Goal: Transaction & Acquisition: Purchase product/service

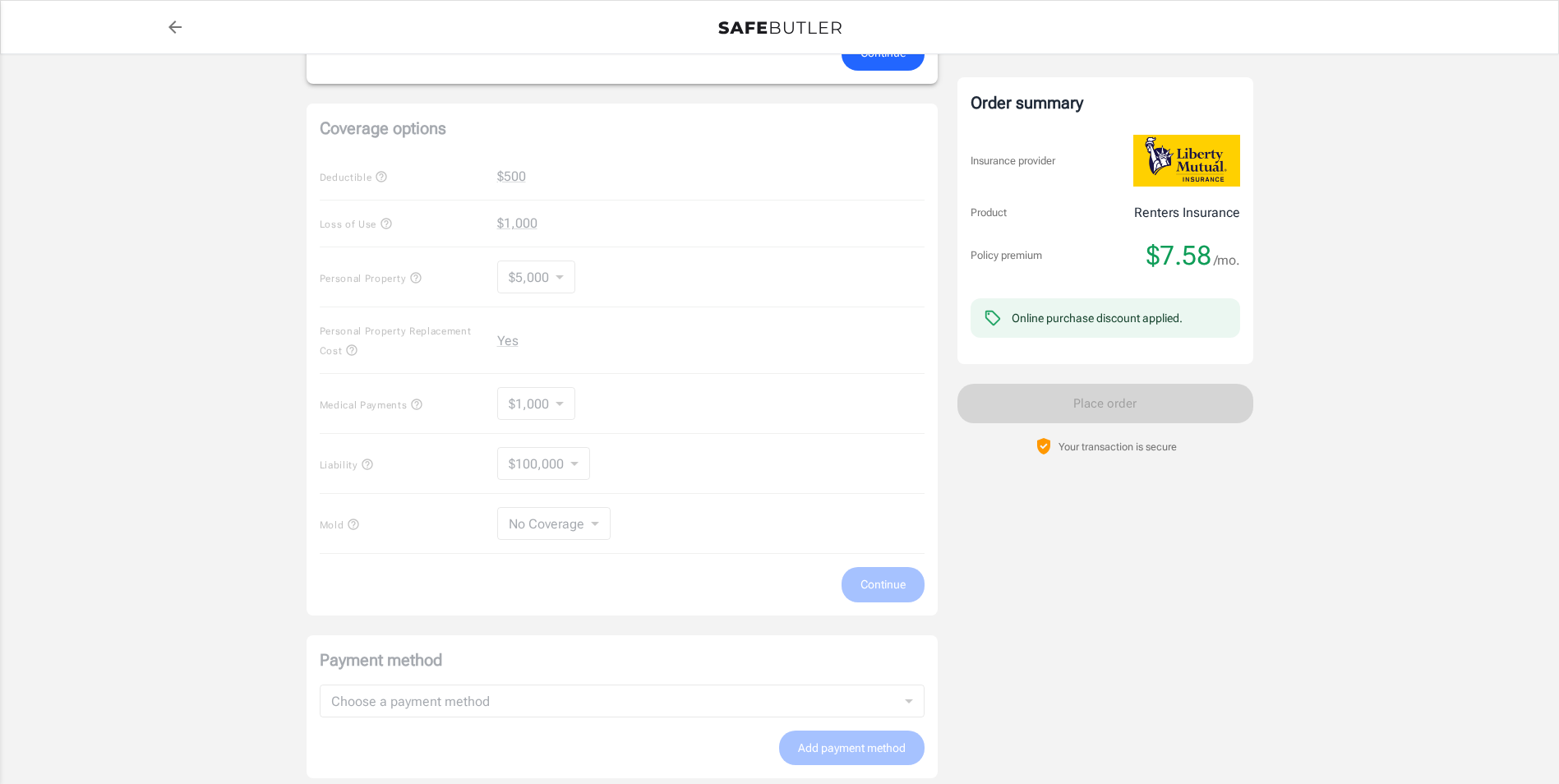
click at [662, 392] on div "Coverage options Deductible $500 Loss of Use $1,000 Personal Property $5,000 50…" at bounding box center [622, 359] width 631 height 512
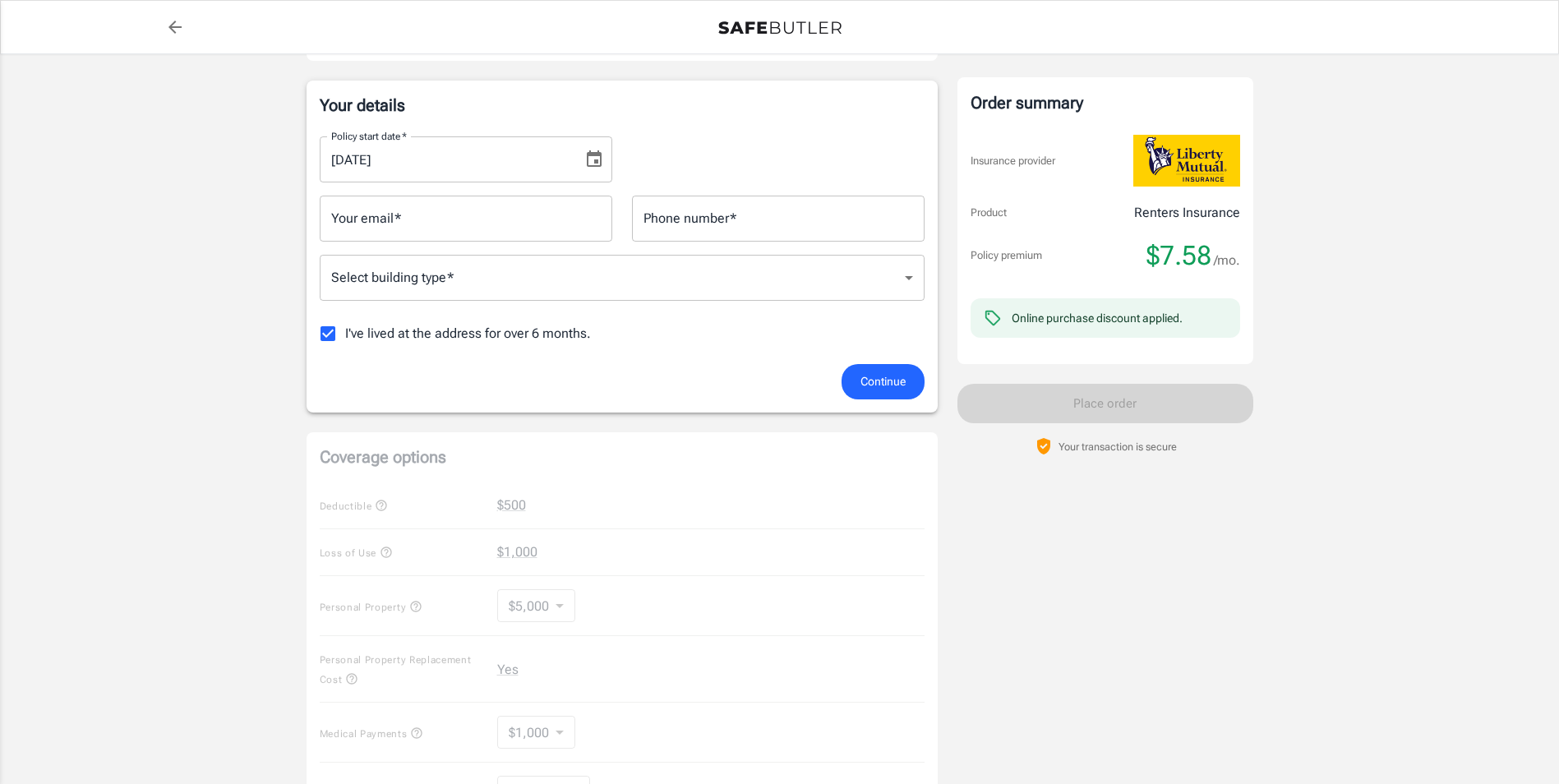
scroll to position [493, 0]
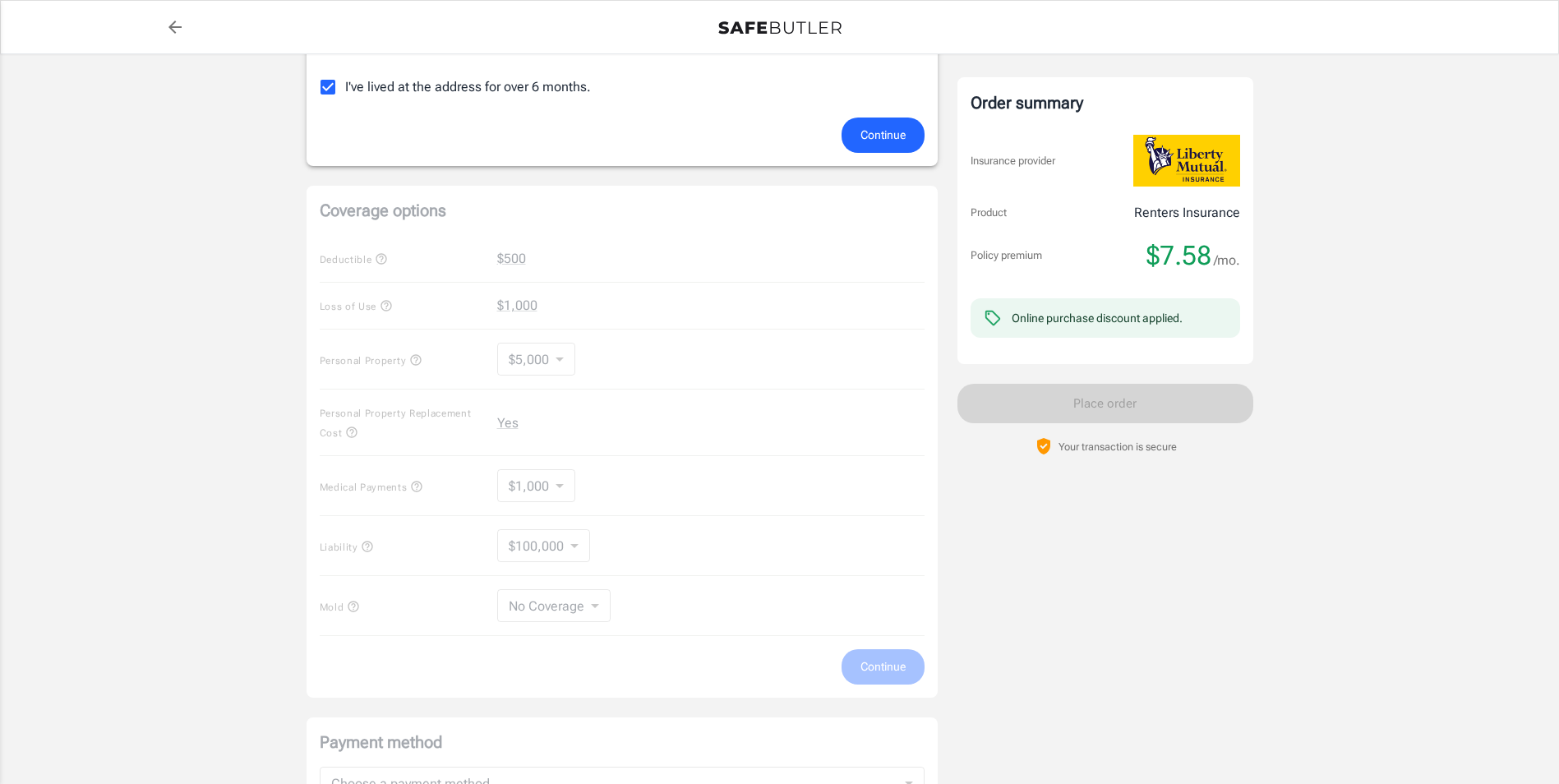
click at [385, 313] on div "Coverage options Deductible $500 Loss of Use $1,000 Personal Property $5,000 50…" at bounding box center [622, 442] width 631 height 512
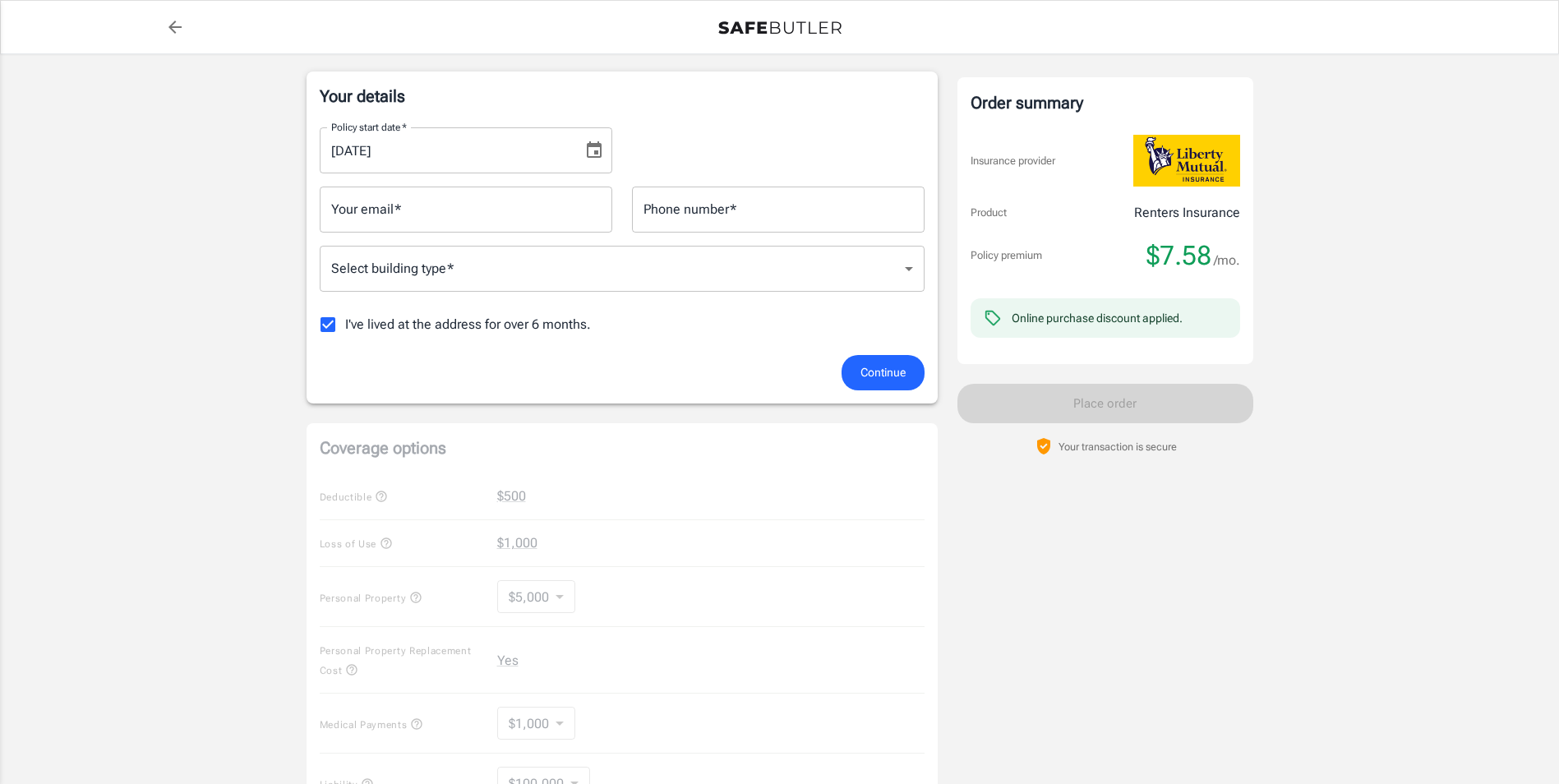
scroll to position [246, 0]
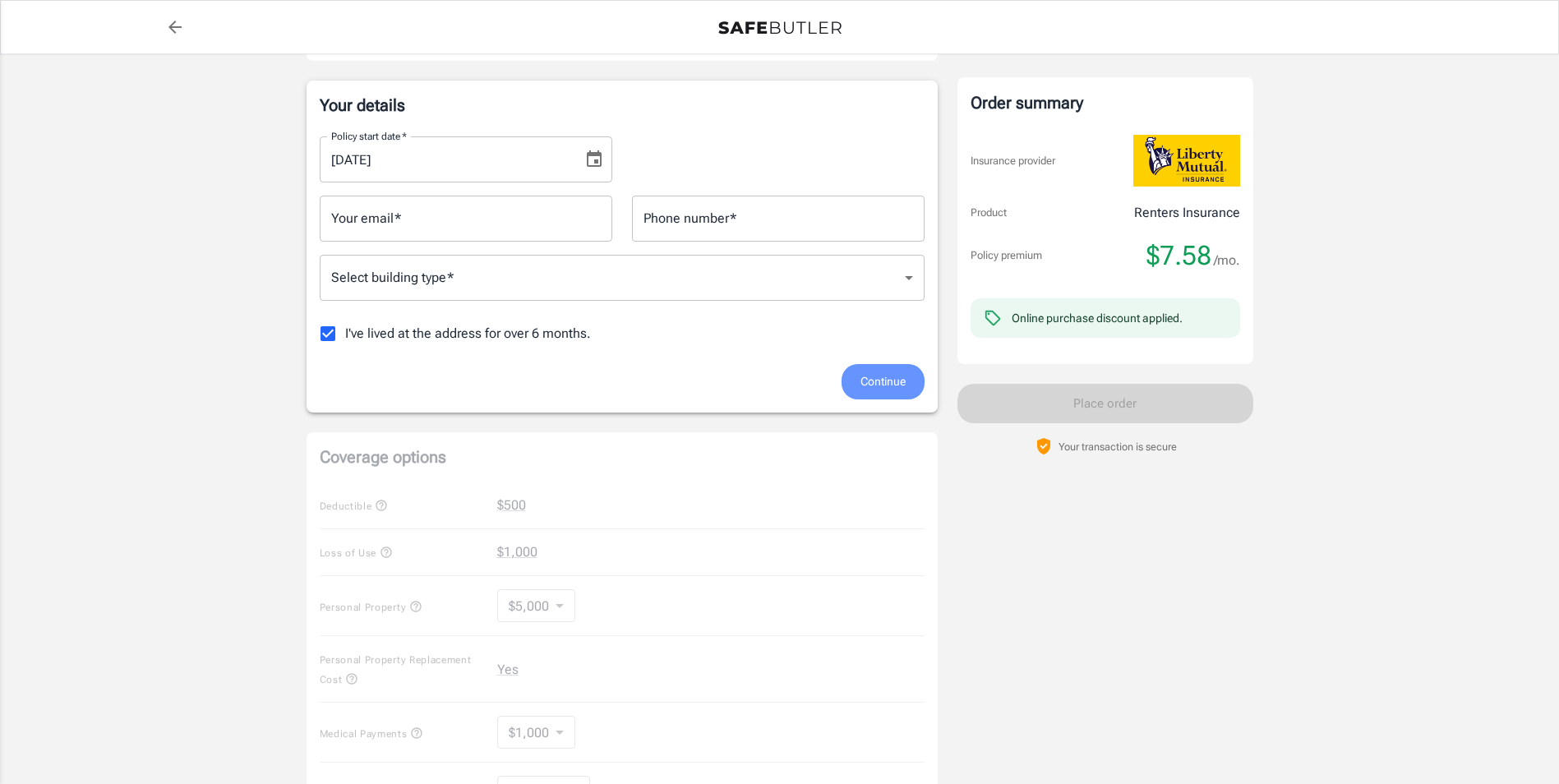
click at [855, 380] on button "Continue" at bounding box center [882, 381] width 83 height 36
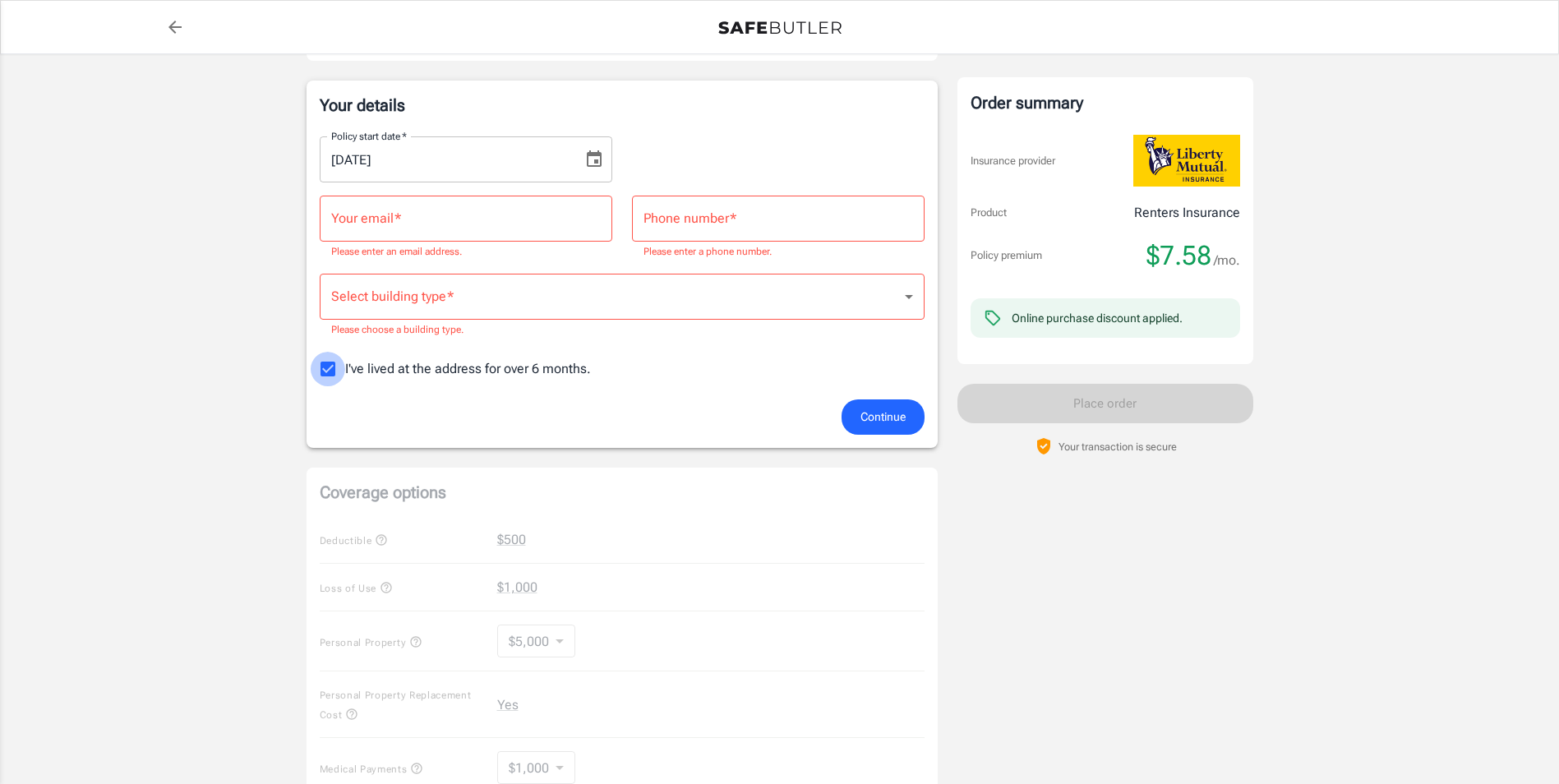
click at [328, 361] on input "I've lived at the address for over 6 months." at bounding box center [328, 369] width 35 height 35
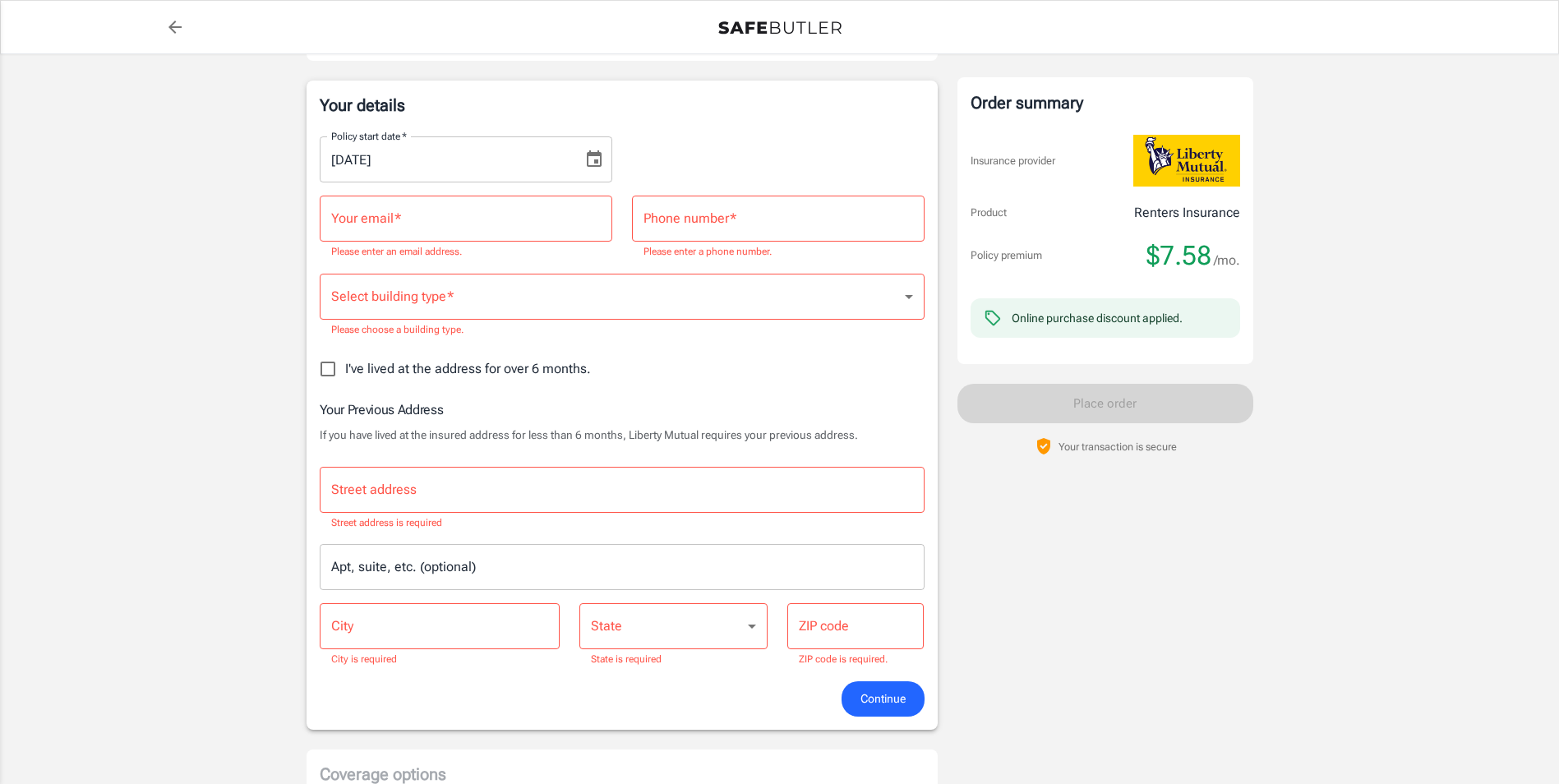
click at [334, 381] on input "I've lived at the address for over 6 months." at bounding box center [328, 369] width 35 height 35
checkbox input "true"
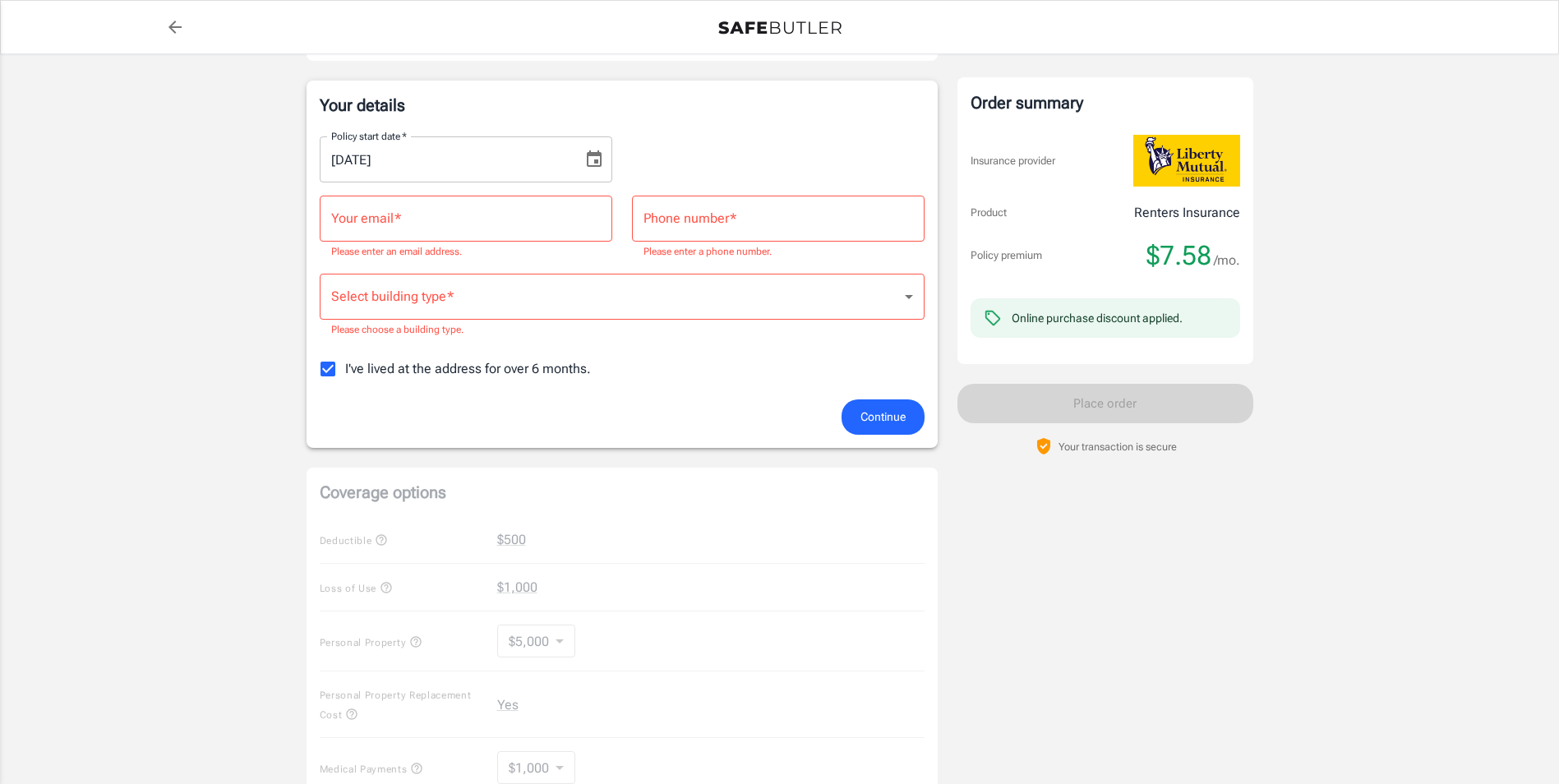
click at [246, 379] on div "Policy premium $ 7.58 /mo Liberty Mutual Renters Insurance [STREET_ADDRESS] You…" at bounding box center [779, 547] width 1559 height 1480
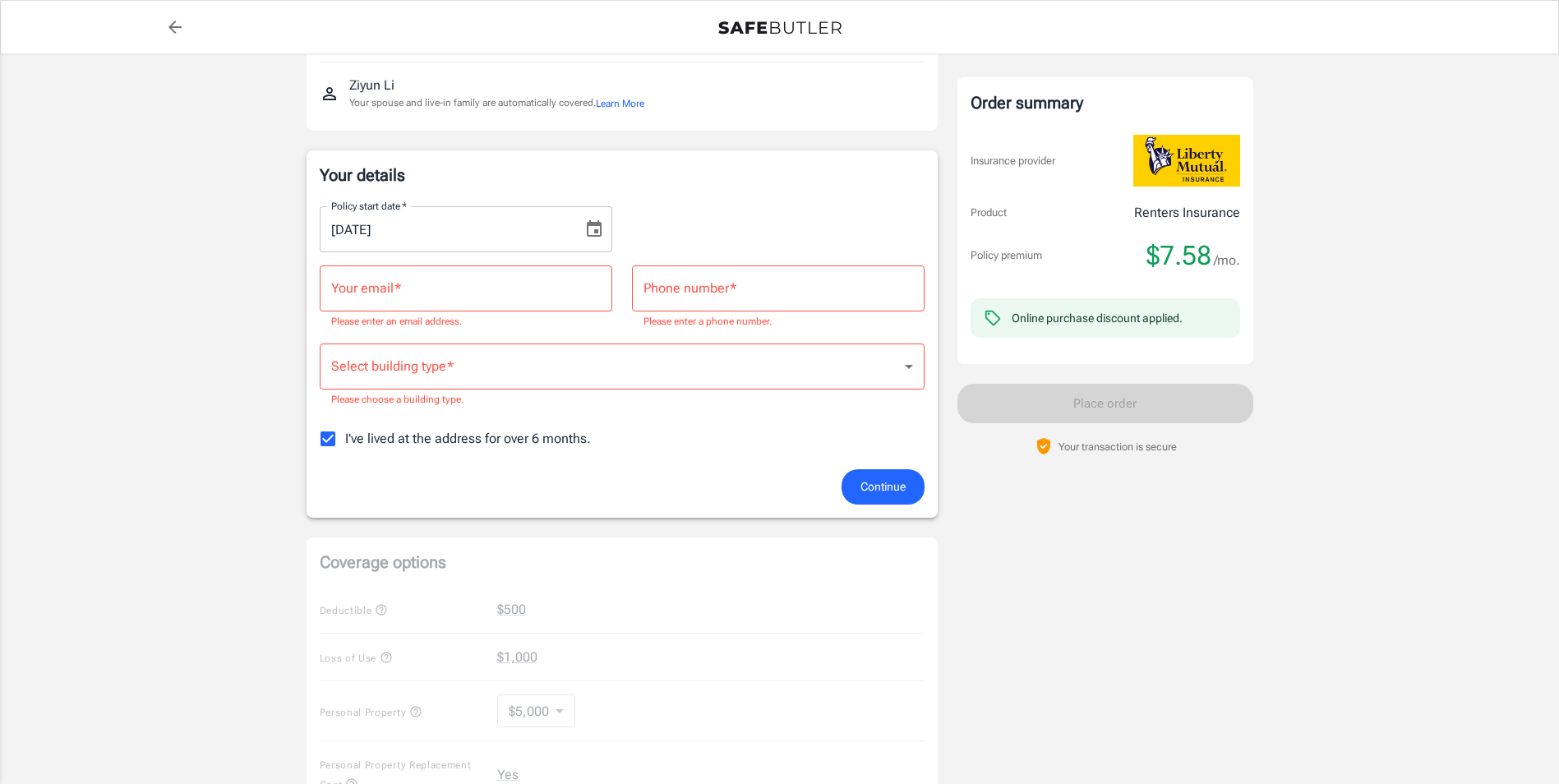
scroll to position [0, 0]
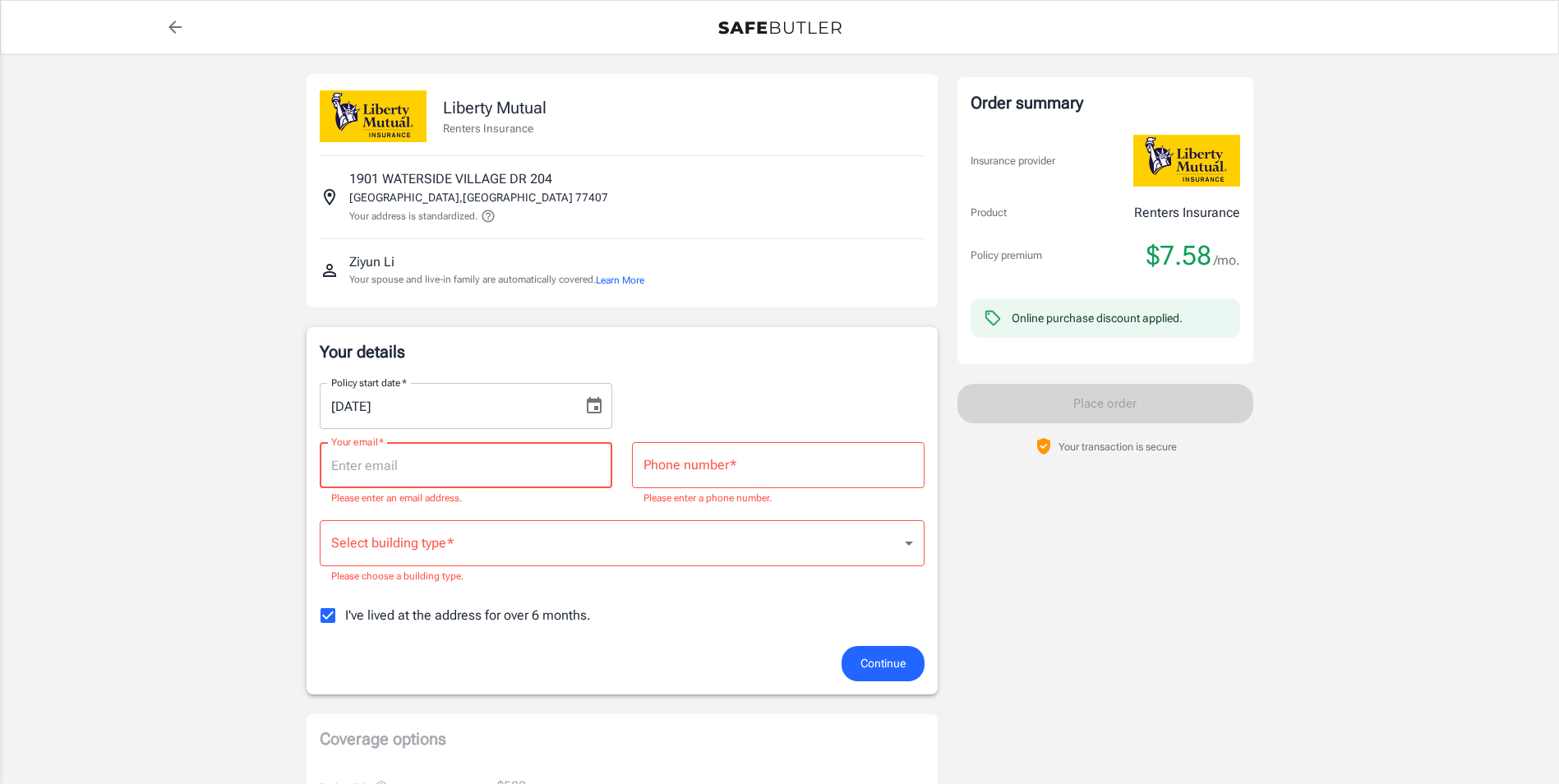
click at [389, 462] on input "Your email   *" at bounding box center [466, 465] width 293 height 46
type input "[EMAIL_ADDRESS][DOMAIN_NAME]"
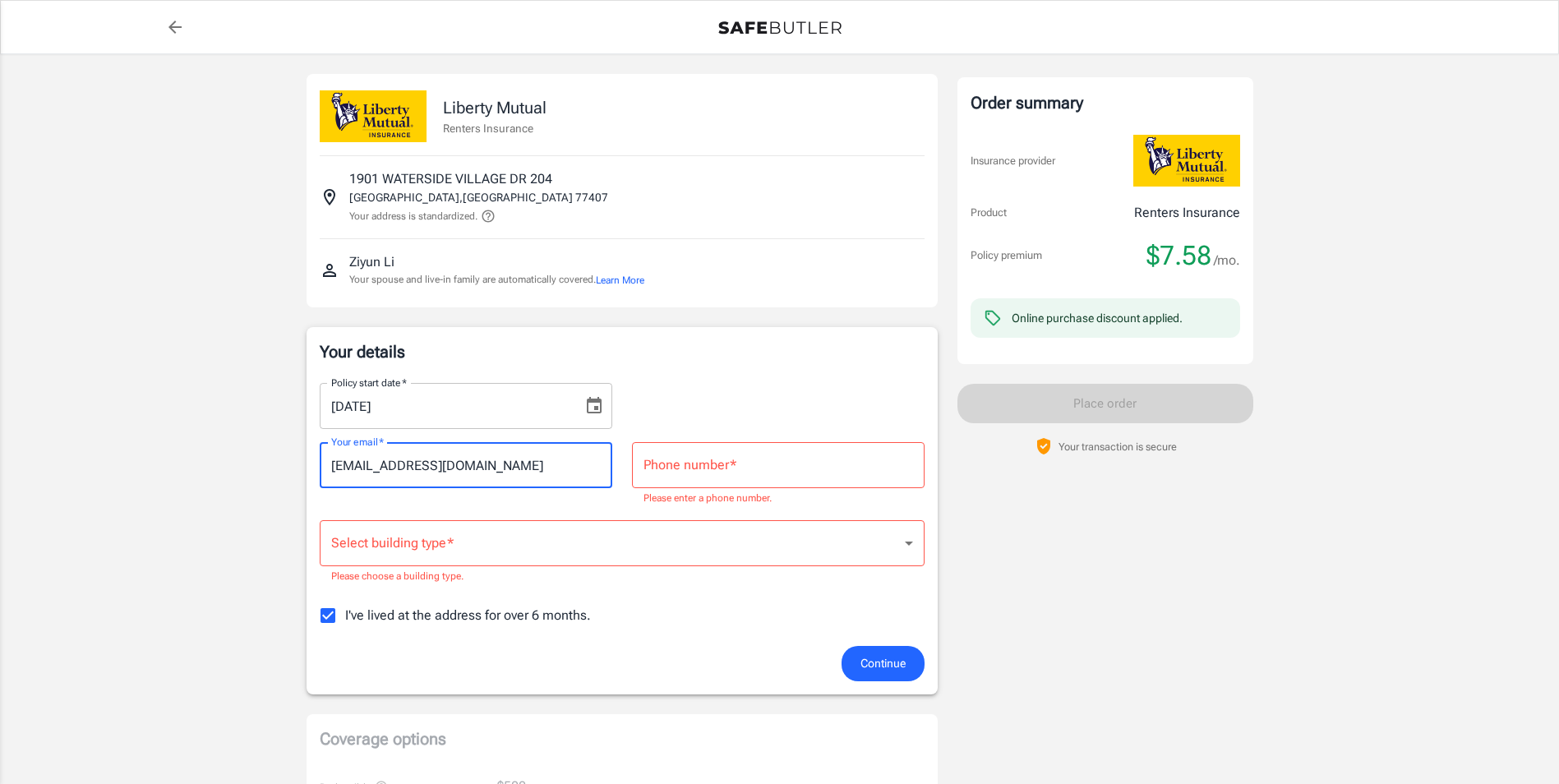
click at [715, 482] on input "Phone number   *" at bounding box center [778, 465] width 293 height 46
click at [723, 476] on input "Phone number   *" at bounding box center [778, 465] width 293 height 46
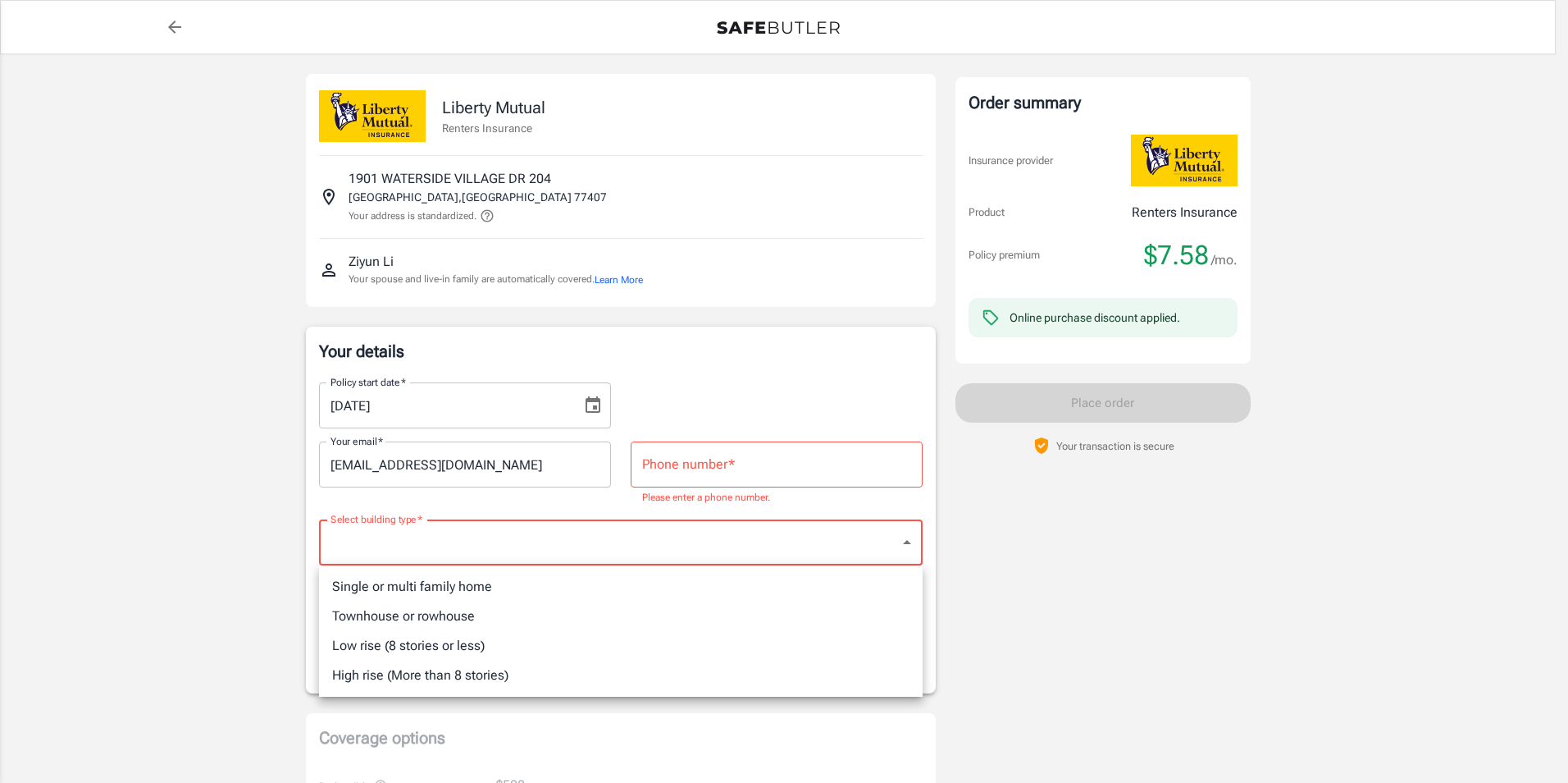
click at [552, 596] on li "Single or multi family home" at bounding box center [620, 586] width 604 height 30
type input "singlefamily"
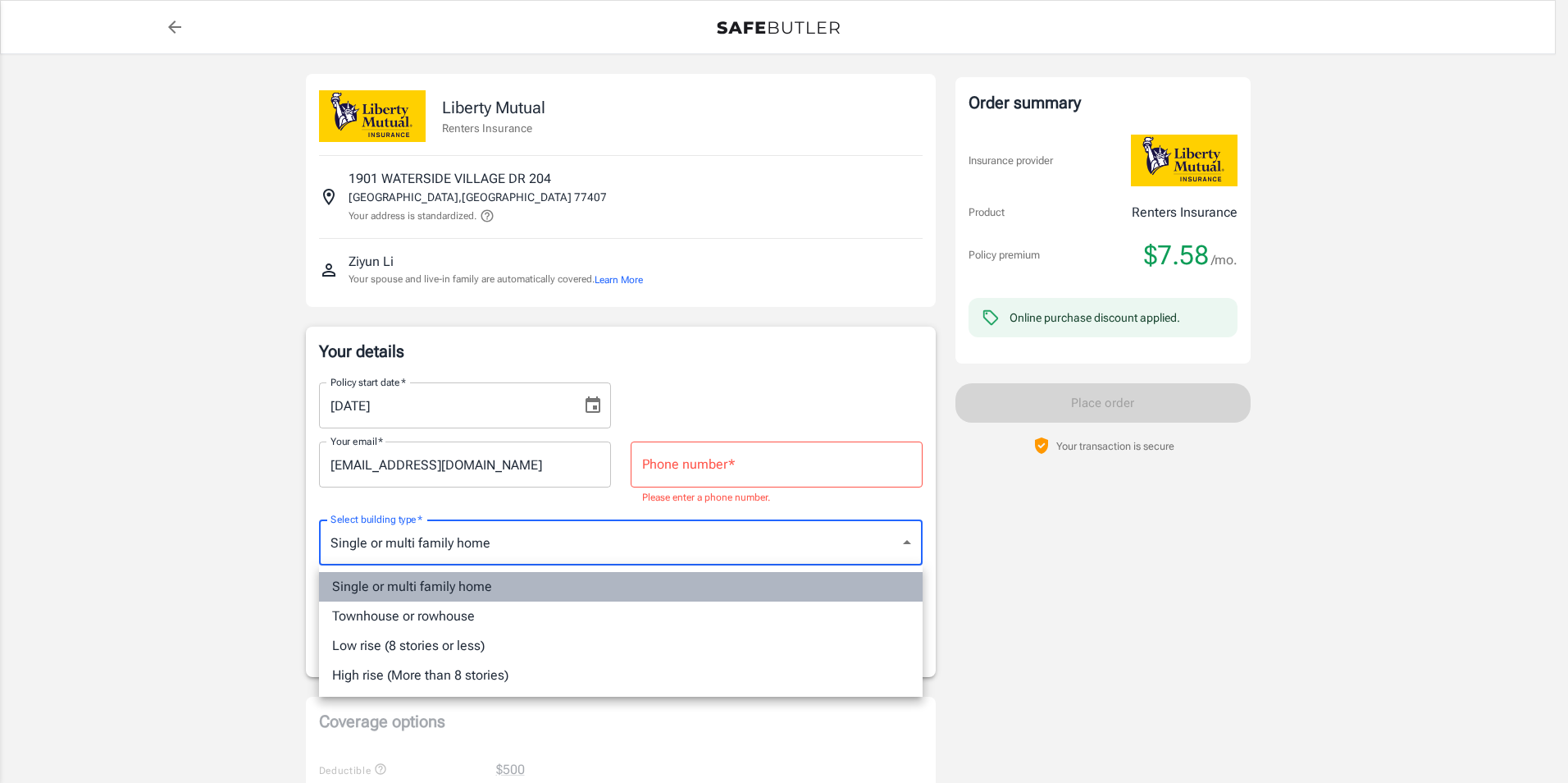
click at [497, 590] on li "Single or multi family home" at bounding box center [620, 586] width 604 height 30
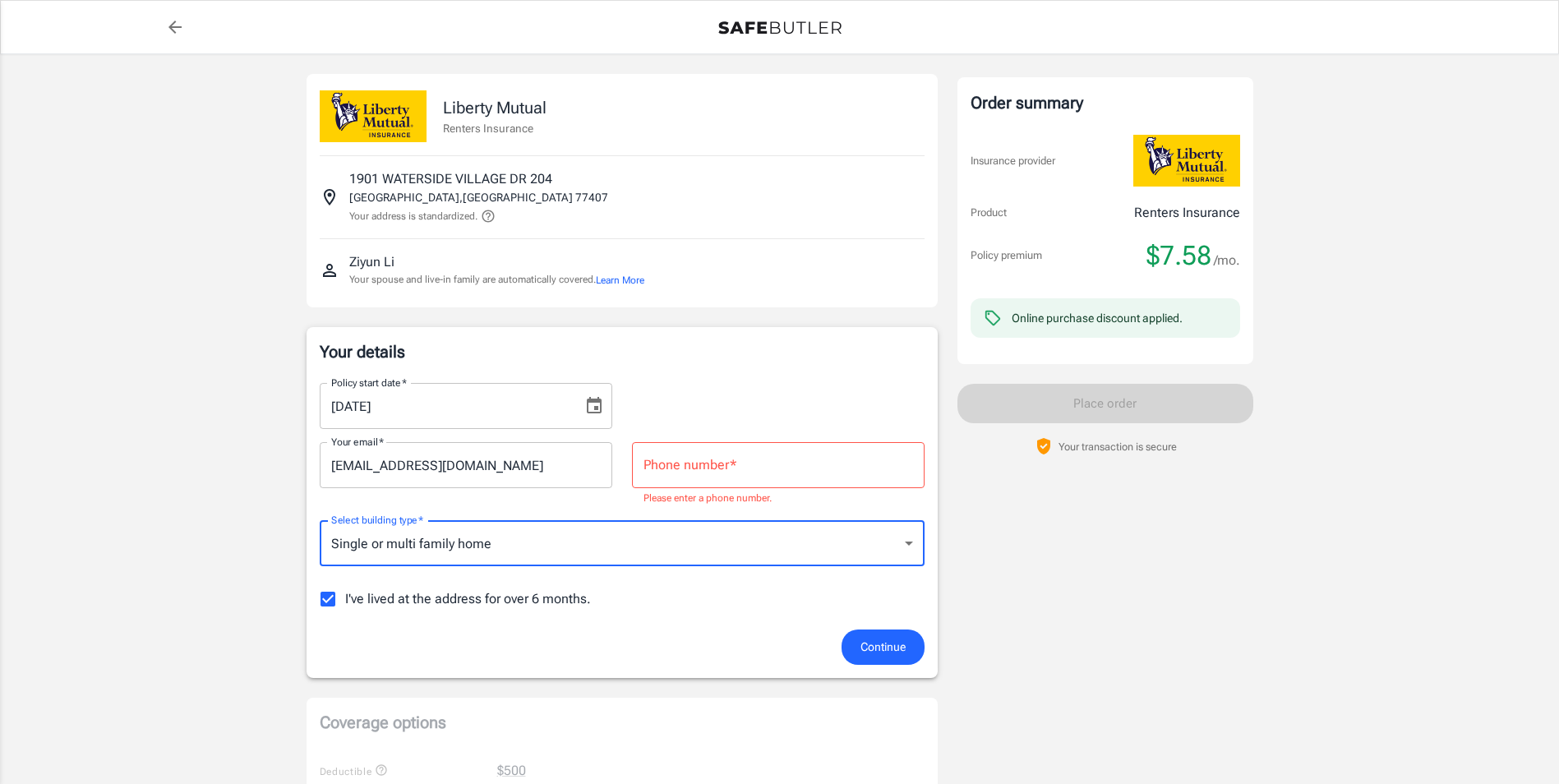
click at [481, 605] on span "I've lived at the address for over 6 months." at bounding box center [467, 599] width 246 height 20
click at [345, 605] on input "I've lived at the address for over 6 months." at bounding box center [328, 599] width 35 height 35
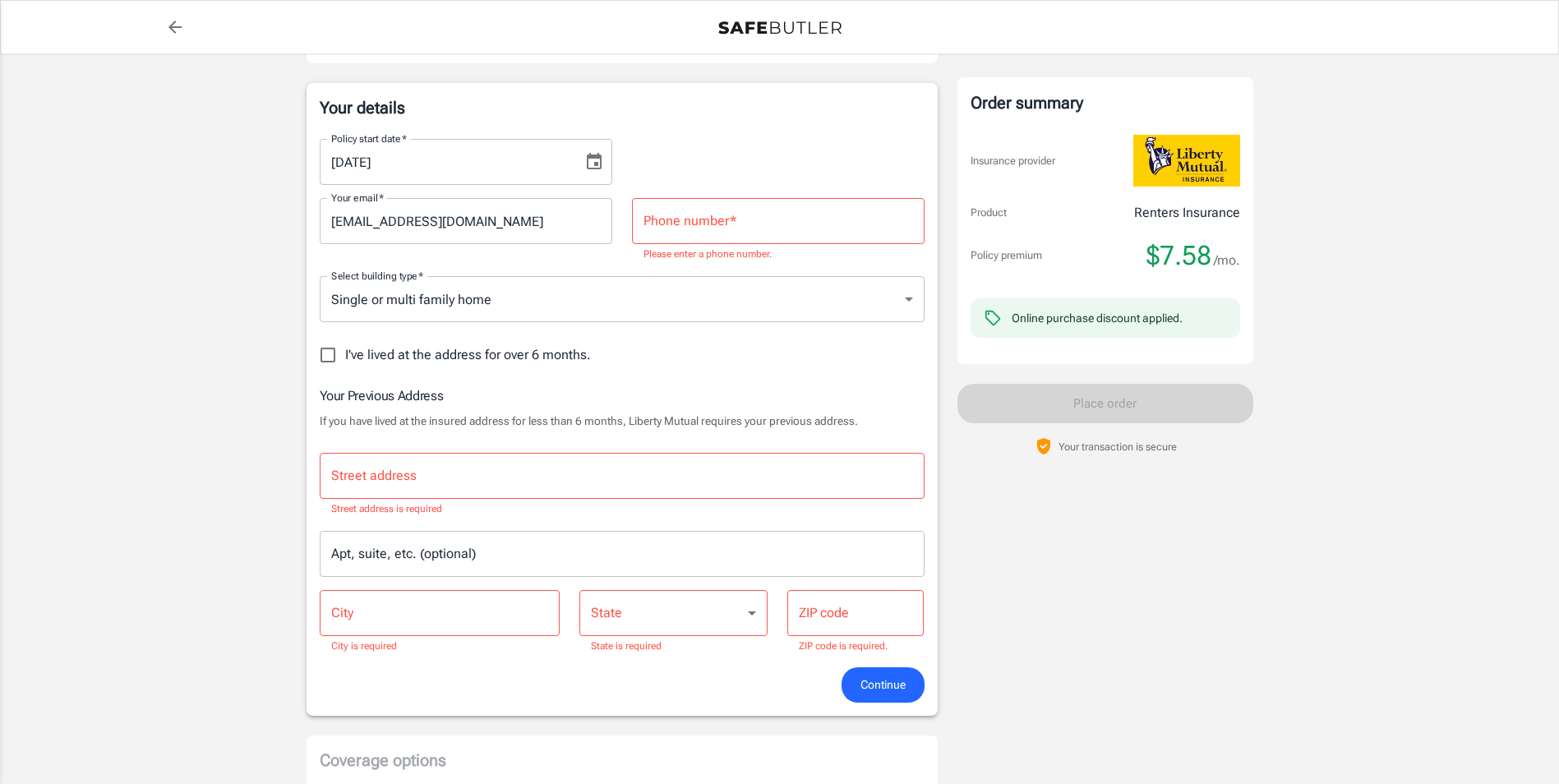
scroll to position [246, 0]
click at [451, 458] on input "Street address" at bounding box center [621, 473] width 590 height 31
click at [393, 350] on span "I've lived at the address for over 6 months." at bounding box center [467, 352] width 246 height 20
click at [345, 350] on input "I've lived at the address for over 6 months." at bounding box center [328, 352] width 35 height 35
checkbox input "true"
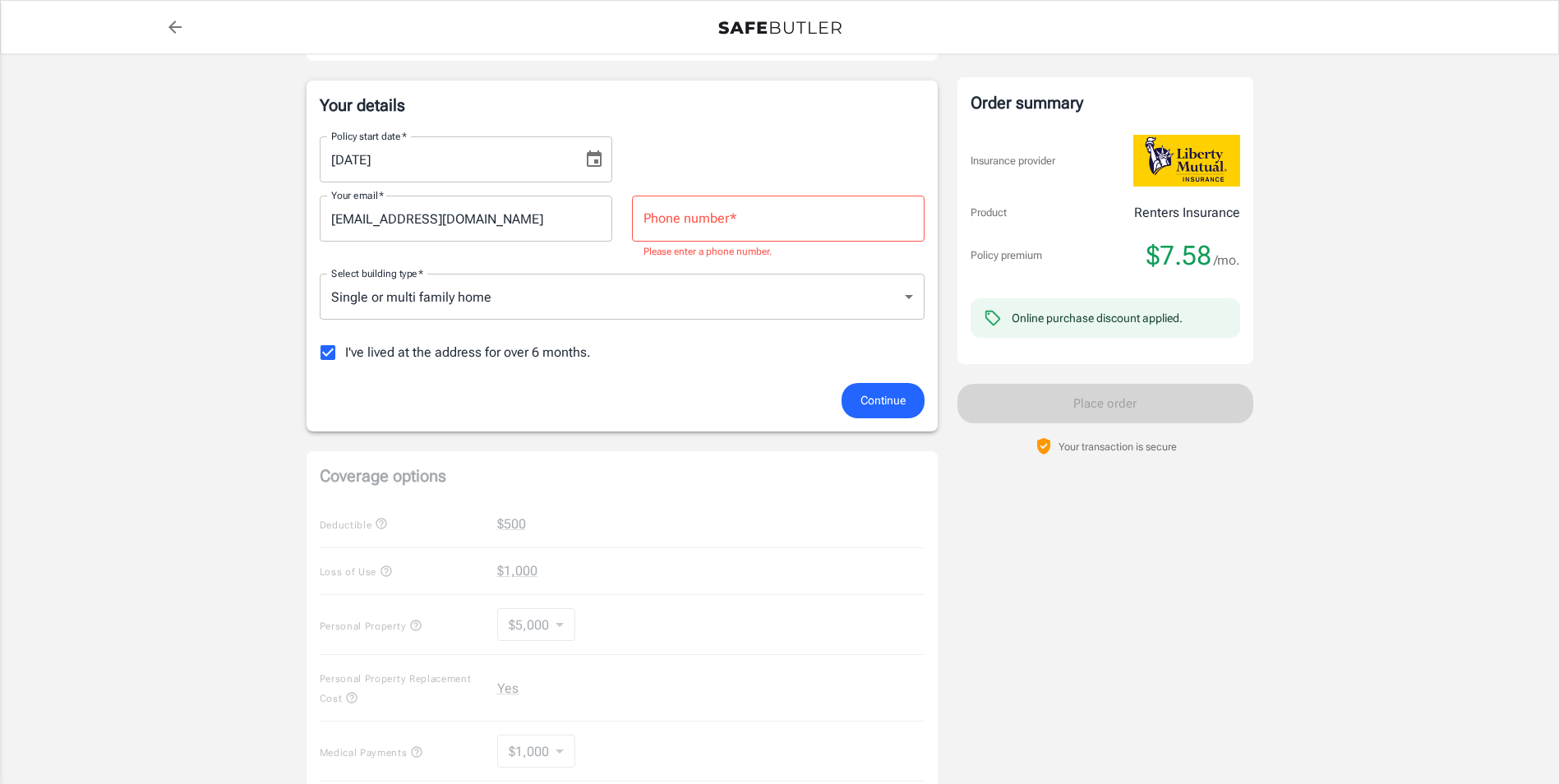
click at [737, 231] on input "Phone number   *" at bounding box center [778, 218] width 293 height 46
click at [869, 404] on span "Continue" at bounding box center [882, 400] width 45 height 21
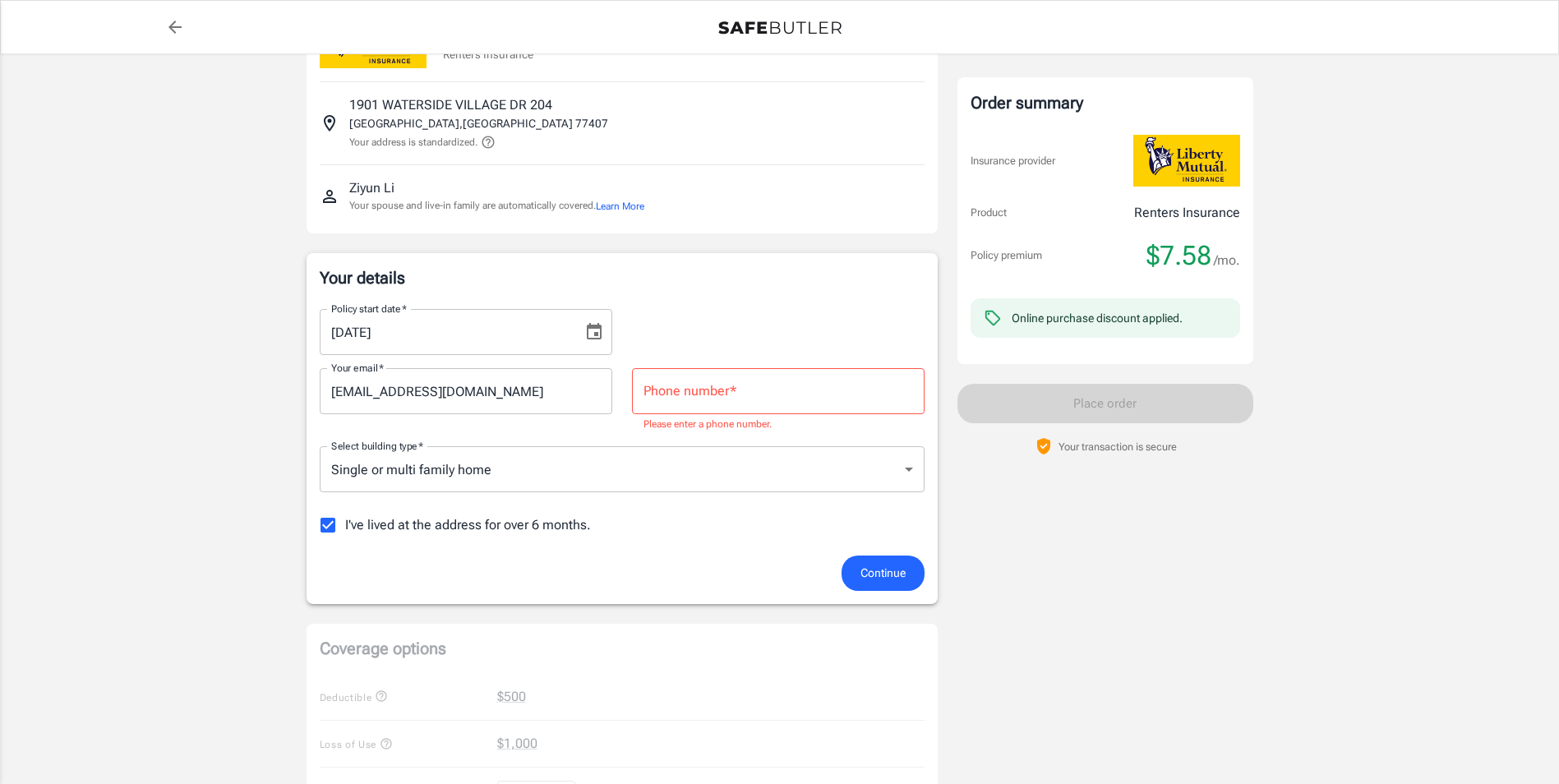
scroll to position [73, 0]
click at [818, 390] on input "Phone number   *" at bounding box center [778, 392] width 293 height 46
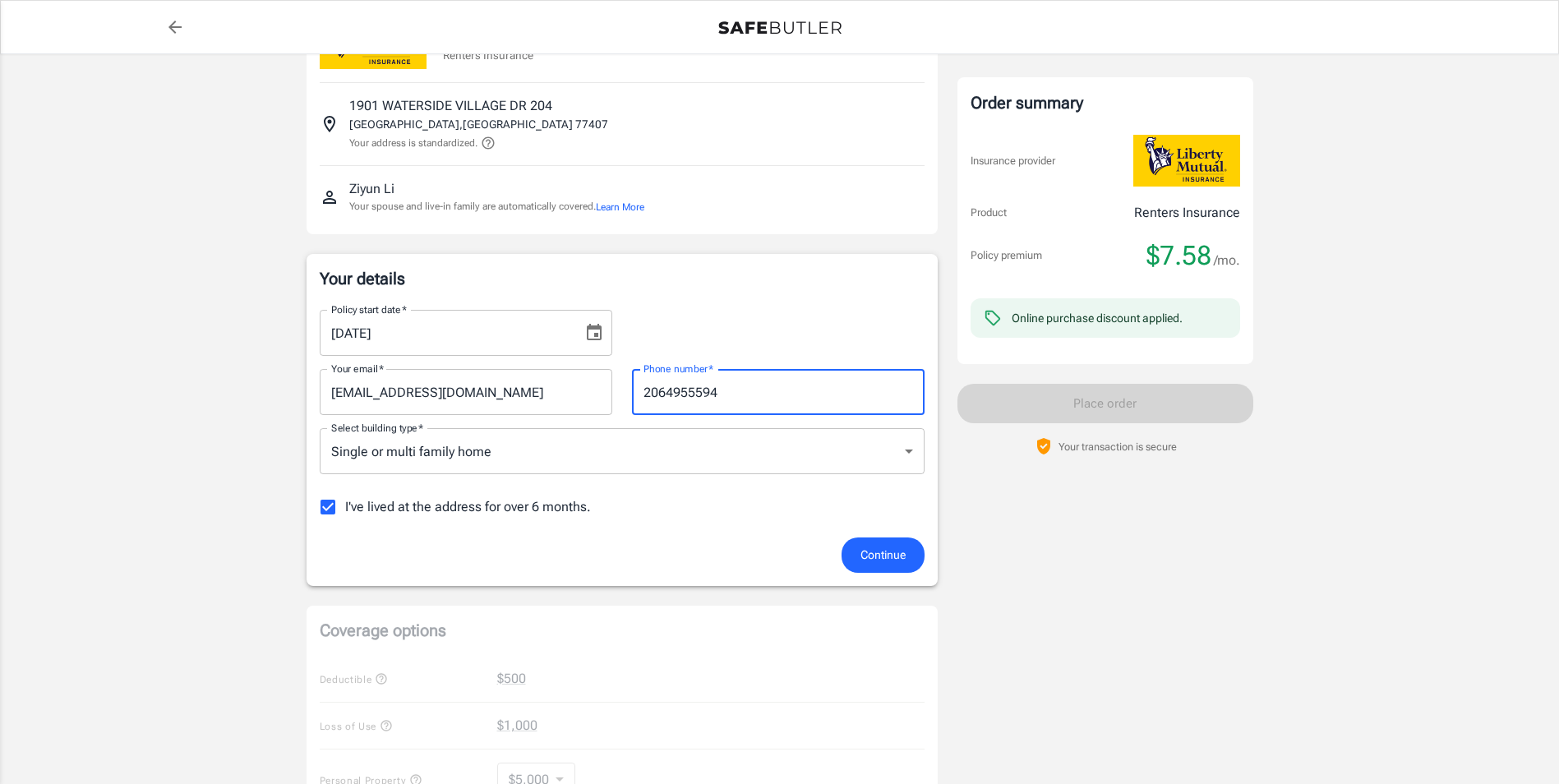
type input "2064955594"
click at [860, 557] on span "Continue" at bounding box center [882, 555] width 45 height 21
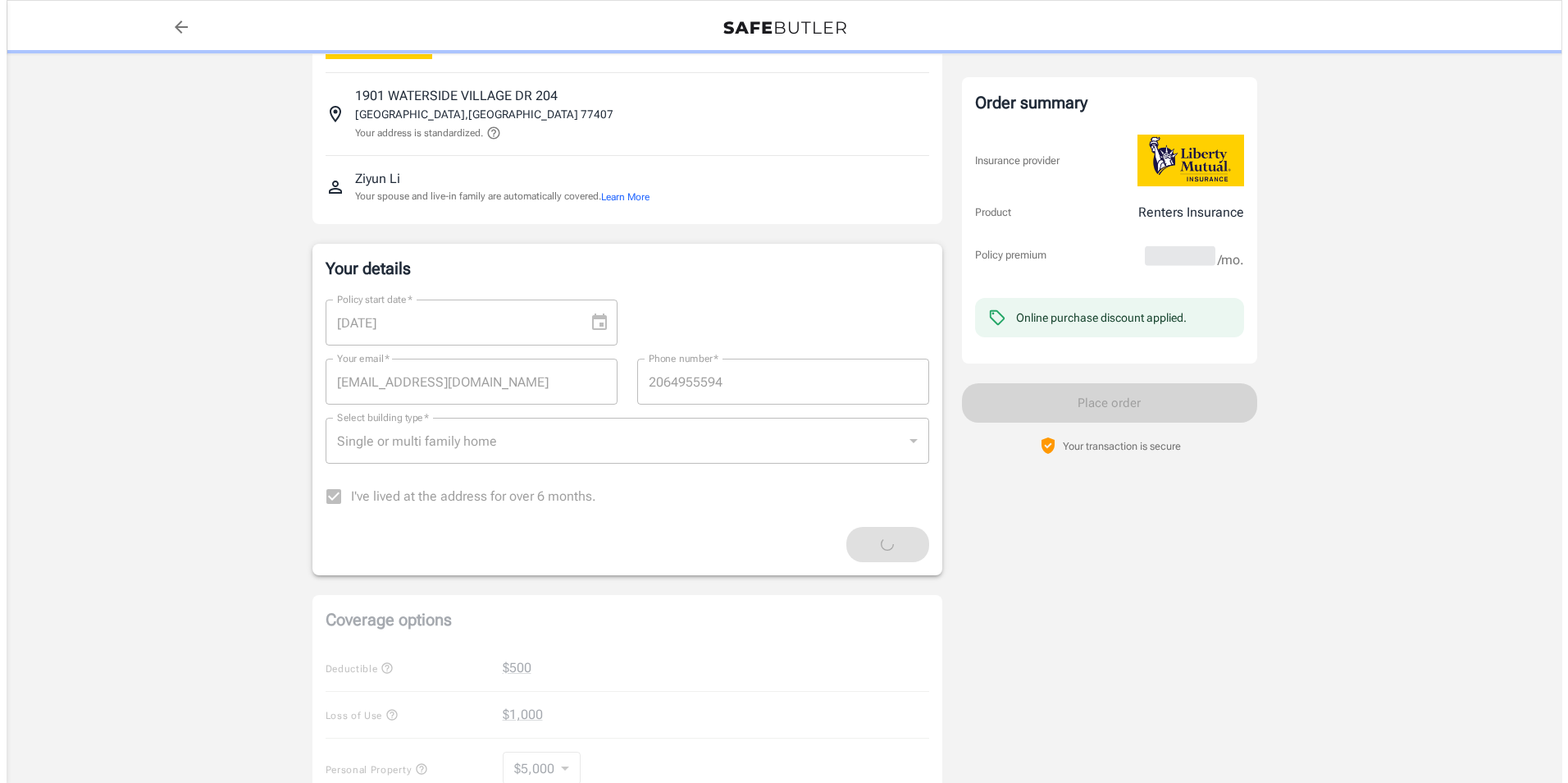
scroll to position [0, 0]
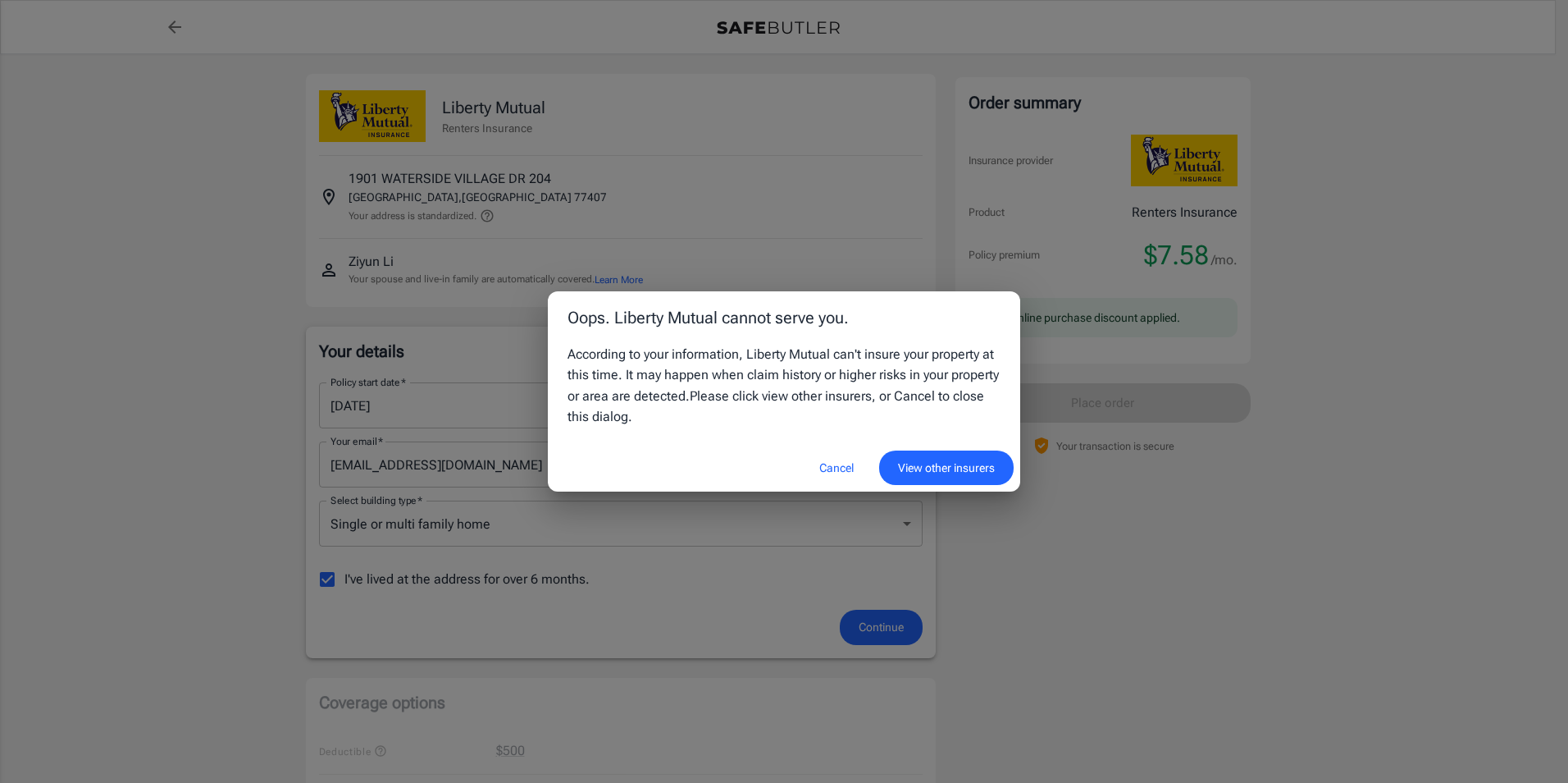
click at [901, 465] on button "View other insurers" at bounding box center [946, 467] width 135 height 36
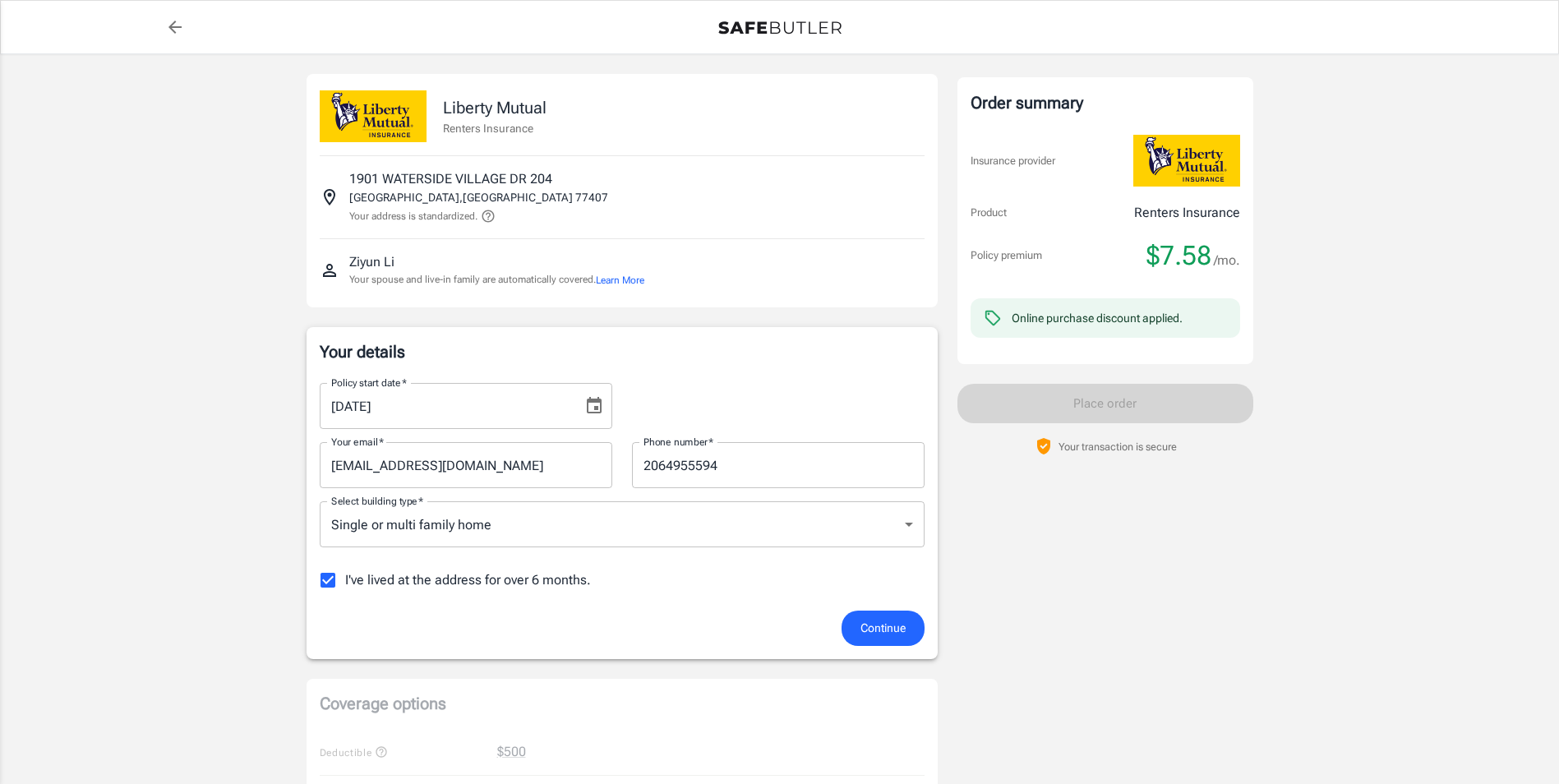
click at [471, 108] on p "Liberty Mutual" at bounding box center [494, 108] width 103 height 25
click at [181, 30] on icon "back to quotes" at bounding box center [175, 27] width 20 height 20
